Goal: Find specific page/section: Find specific page/section

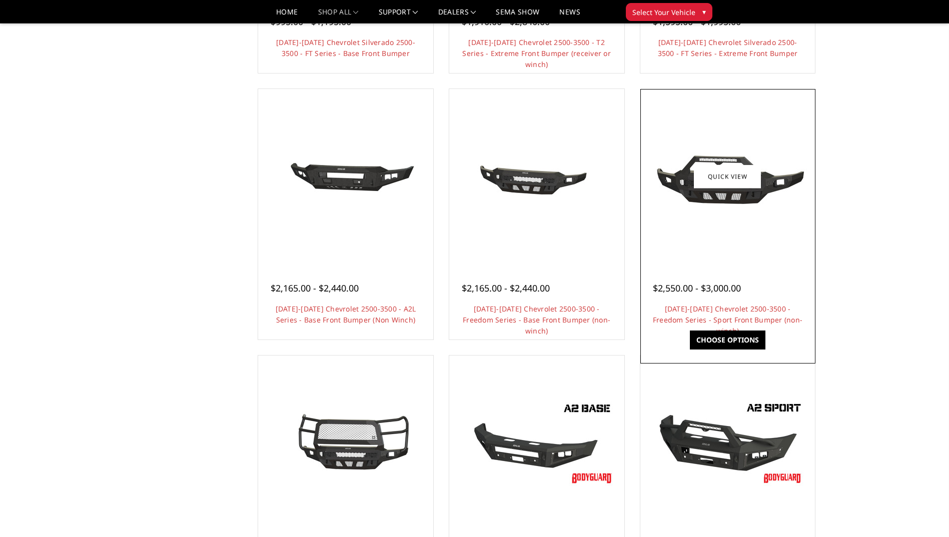
scroll to position [300, 0]
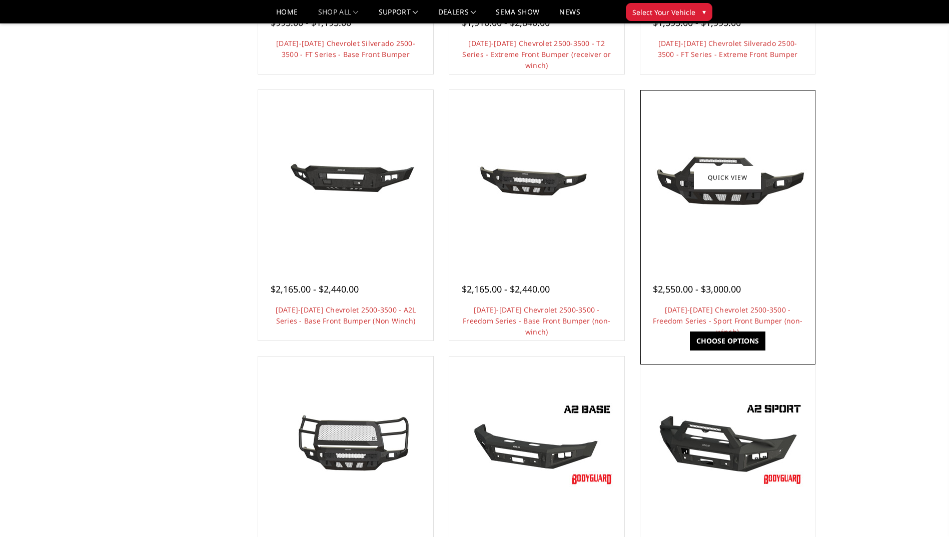
click at [712, 219] on div at bounding box center [728, 178] width 170 height 170
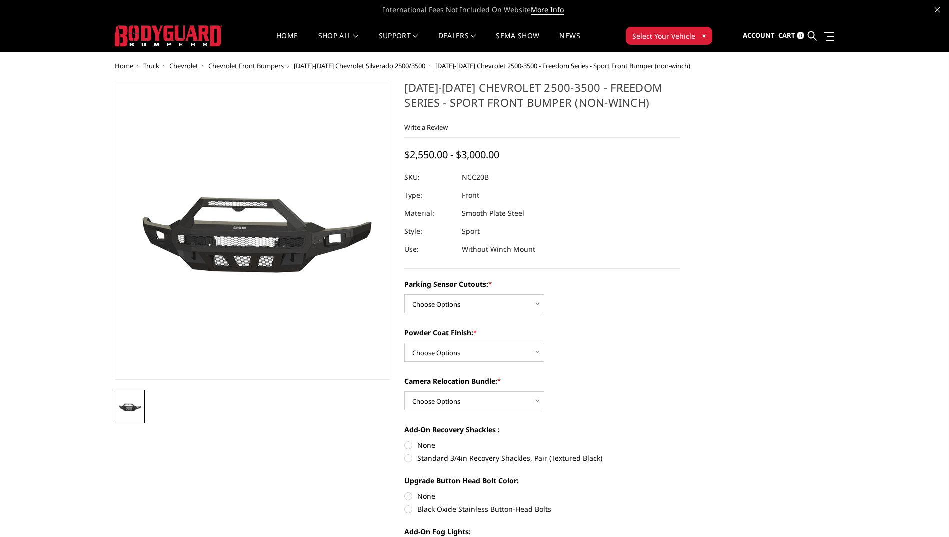
click at [245, 65] on span "Chevrolet Front Bumpers" at bounding box center [246, 66] width 76 height 9
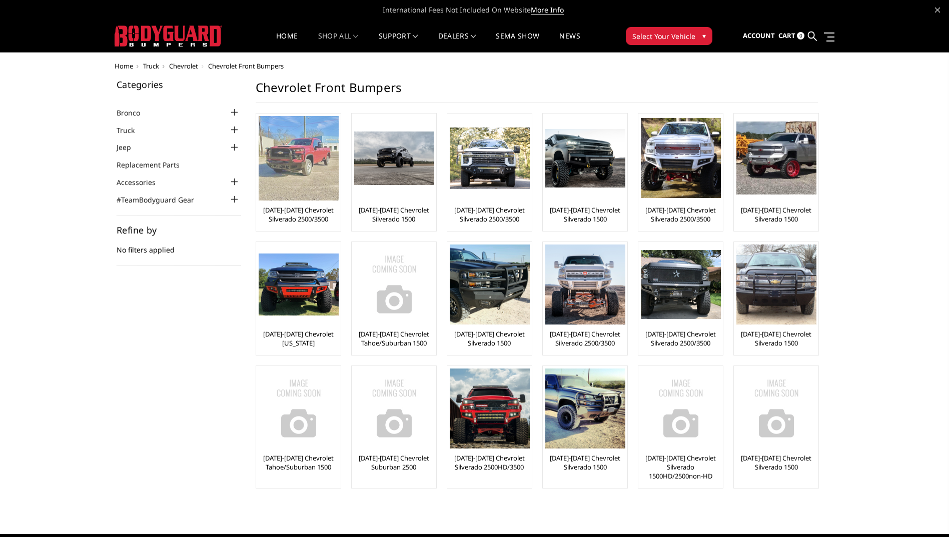
click at [294, 183] on img at bounding box center [299, 158] width 80 height 85
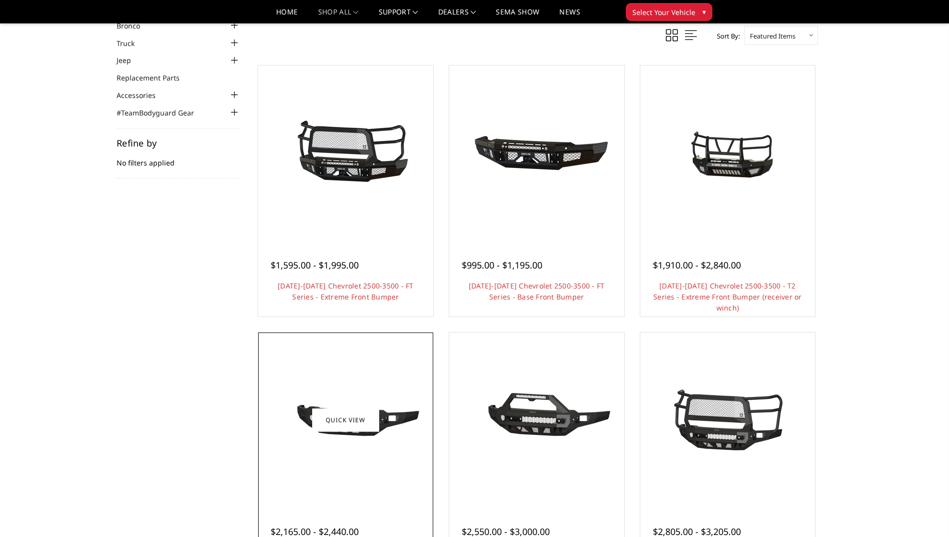
scroll to position [150, 0]
